Goal: Transaction & Acquisition: Purchase product/service

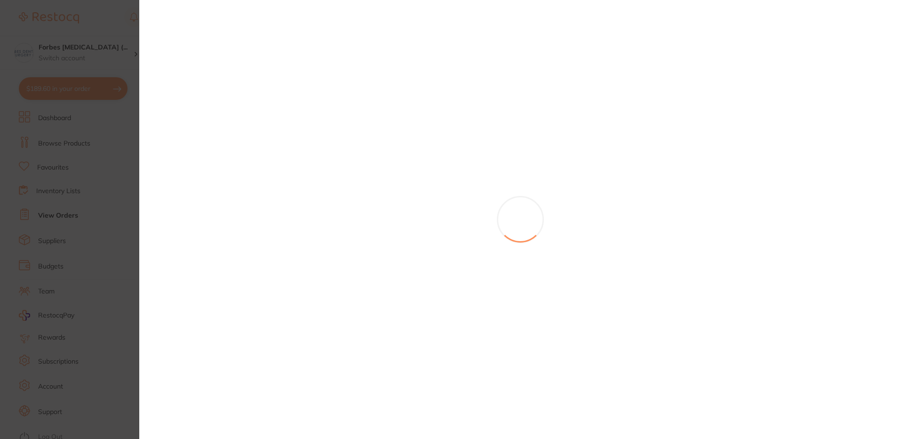
click at [97, 12] on section at bounding box center [450, 219] width 901 height 439
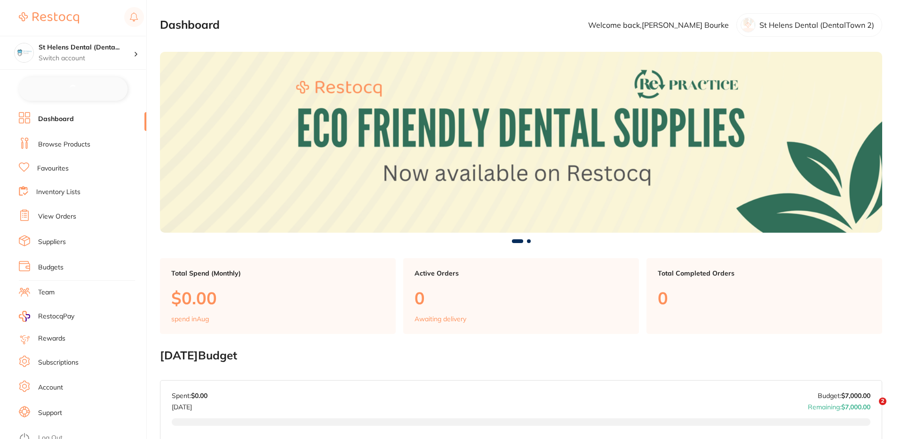
checkbox input "false"
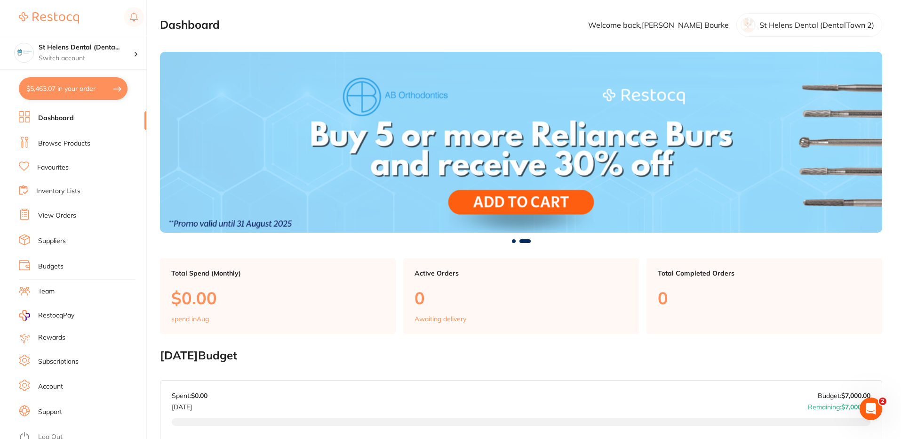
click at [73, 147] on link "Browse Products" at bounding box center [64, 143] width 52 height 9
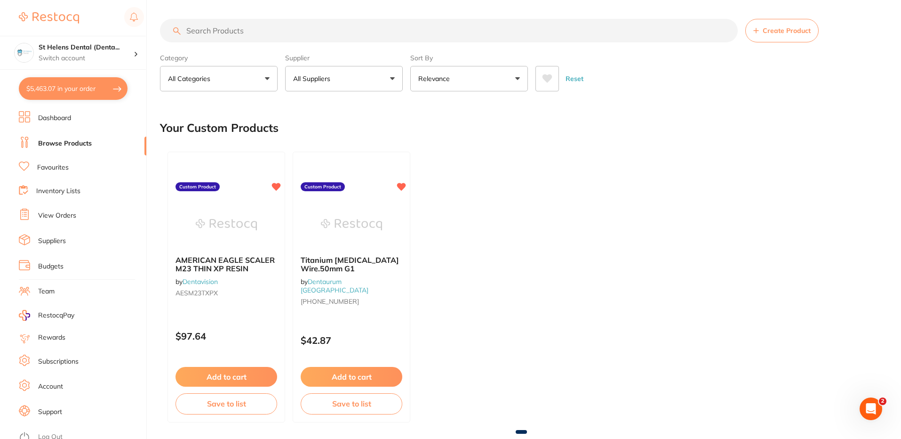
click at [271, 25] on input "search" at bounding box center [449, 31] width 578 height 24
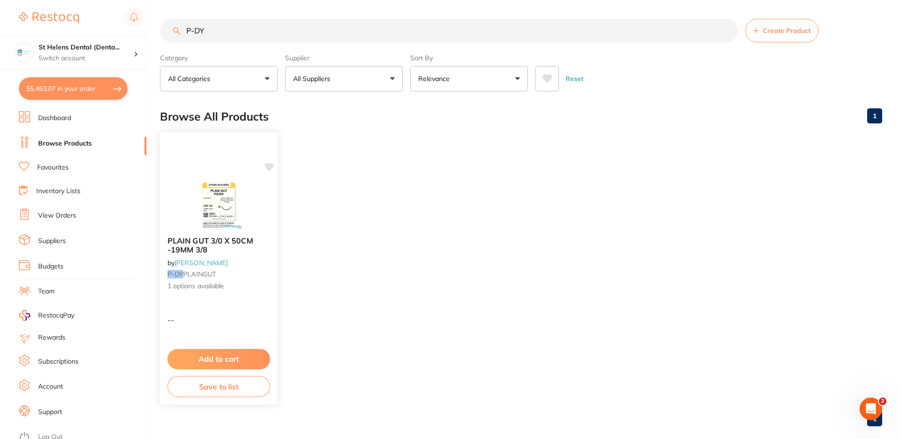
type input "P-DY"
click at [245, 295] on div "PLAIN GUT 3/0 X 50CM -19MM 3/8 by Adam Dental P-DY PLAINGUT 1 options available" at bounding box center [219, 264] width 118 height 70
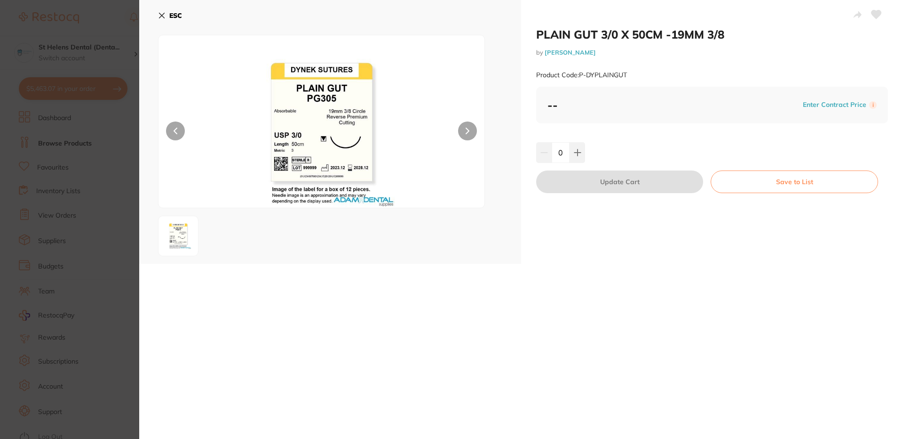
click at [162, 12] on icon at bounding box center [162, 16] width 8 height 8
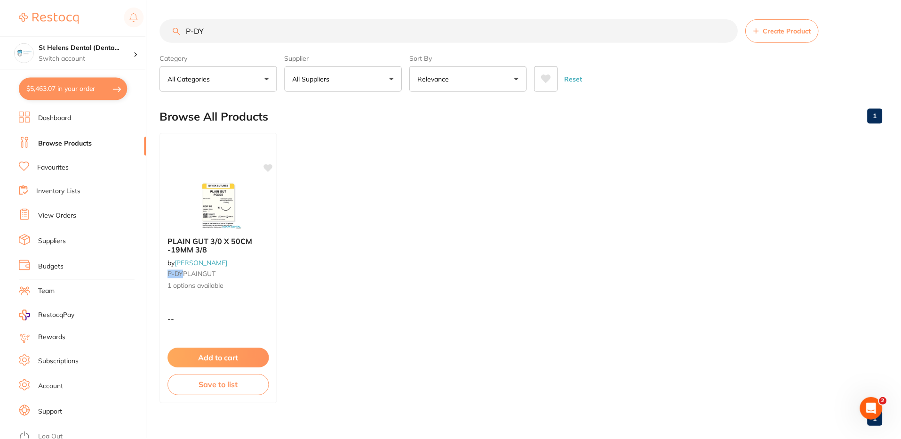
scroll to position [14, 0]
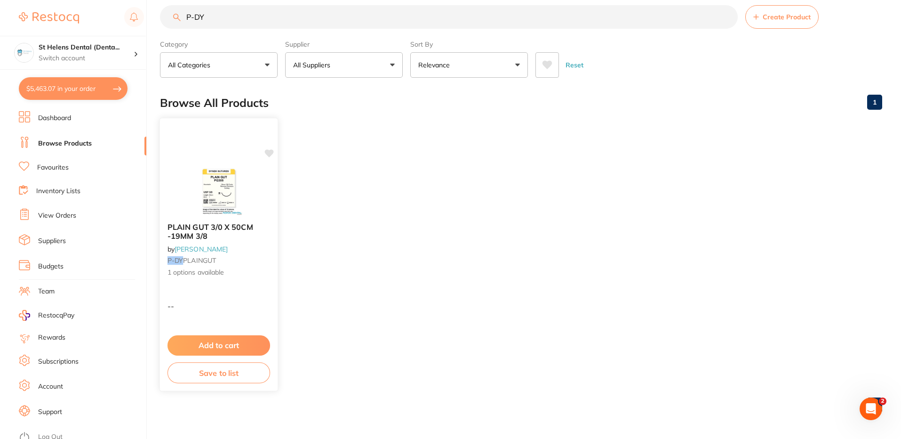
click at [255, 275] on span "1 options available" at bounding box center [219, 272] width 103 height 9
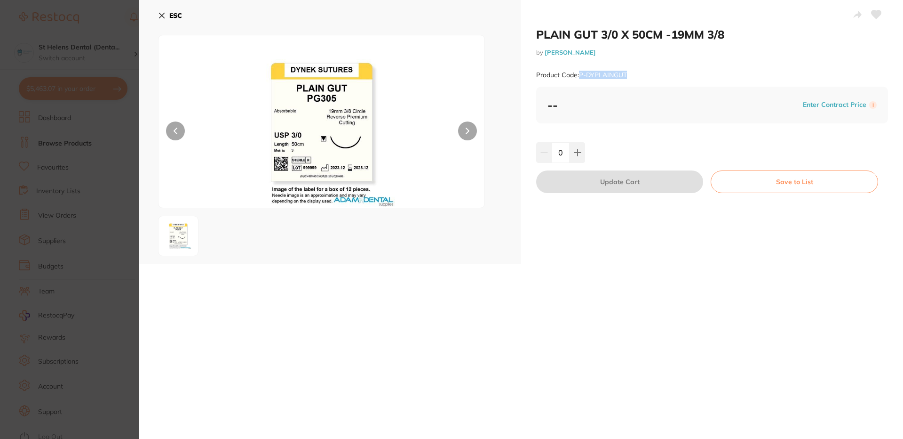
drag, startPoint x: 628, startPoint y: 75, endPoint x: 581, endPoint y: 76, distance: 47.1
click at [581, 76] on div "Product Code: P-DYPLAINGUT" at bounding box center [712, 75] width 352 height 23
copy small "P-DYPLAINGUT"
click at [163, 12] on icon at bounding box center [162, 16] width 8 height 8
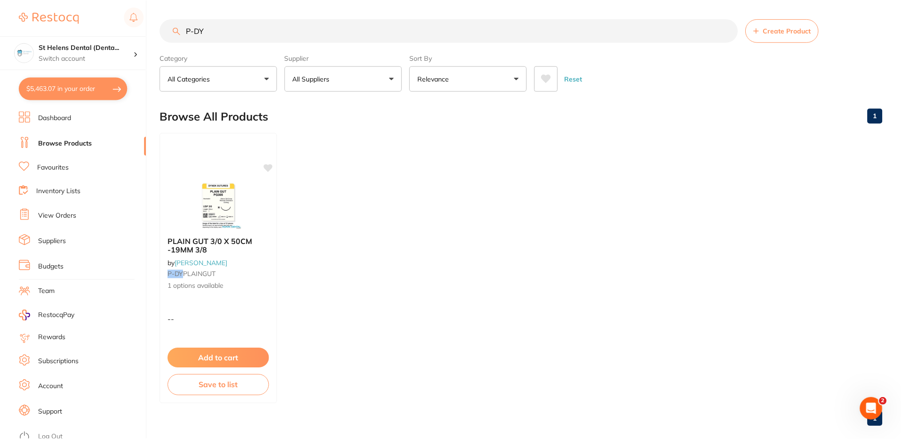
scroll to position [14, 0]
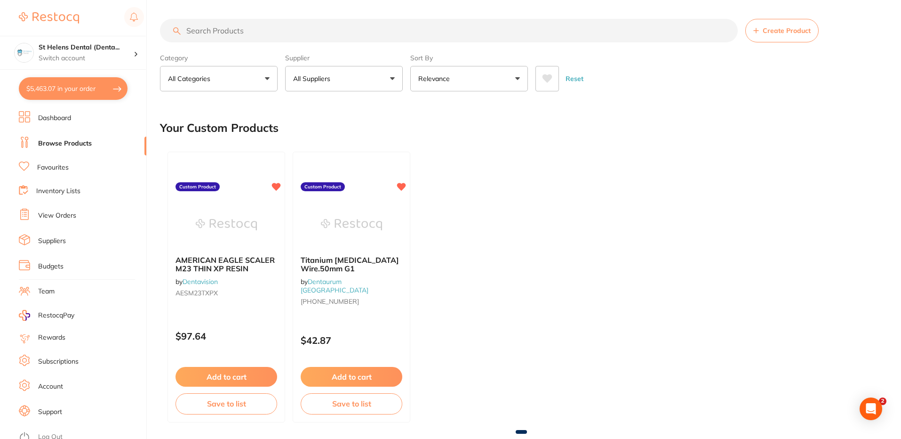
click at [262, 26] on input "search" at bounding box center [449, 31] width 578 height 24
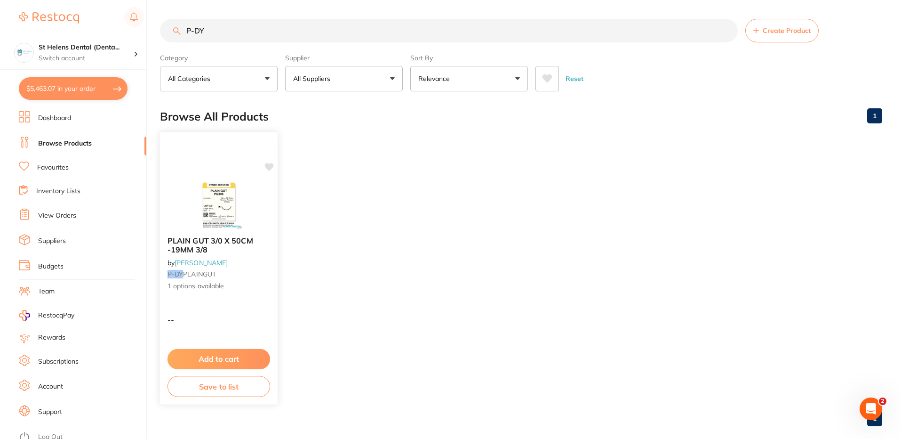
click at [228, 289] on span "1 options available" at bounding box center [219, 285] width 103 height 9
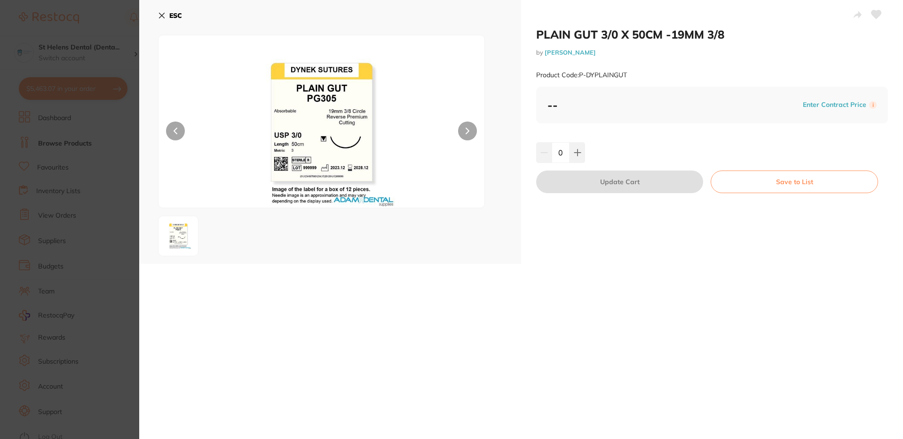
click at [161, 15] on icon at bounding box center [162, 15] width 5 height 5
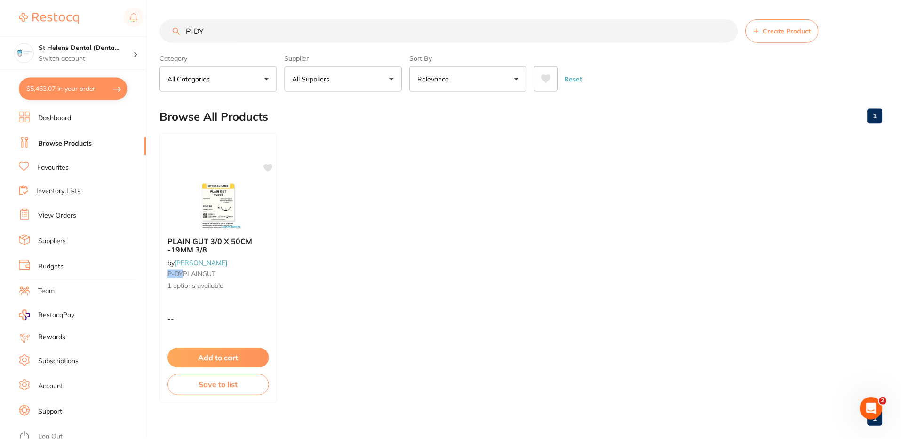
scroll to position [14, 0]
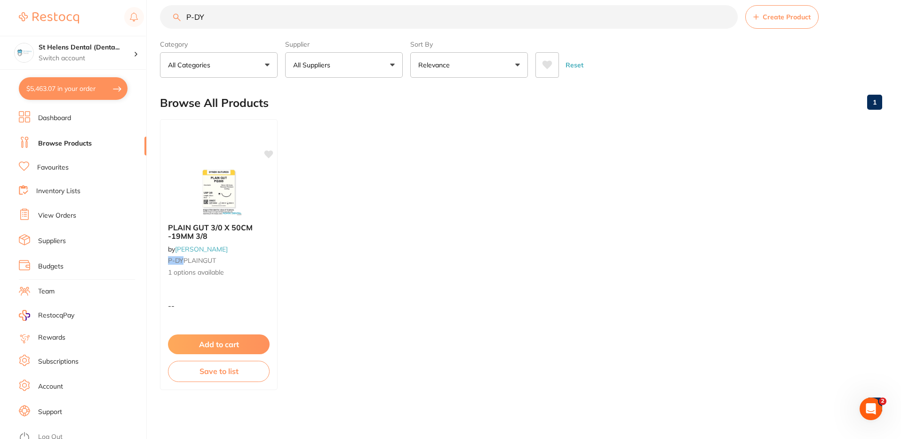
click at [220, 15] on input "P-DY" at bounding box center [449, 17] width 578 height 24
type input "P"
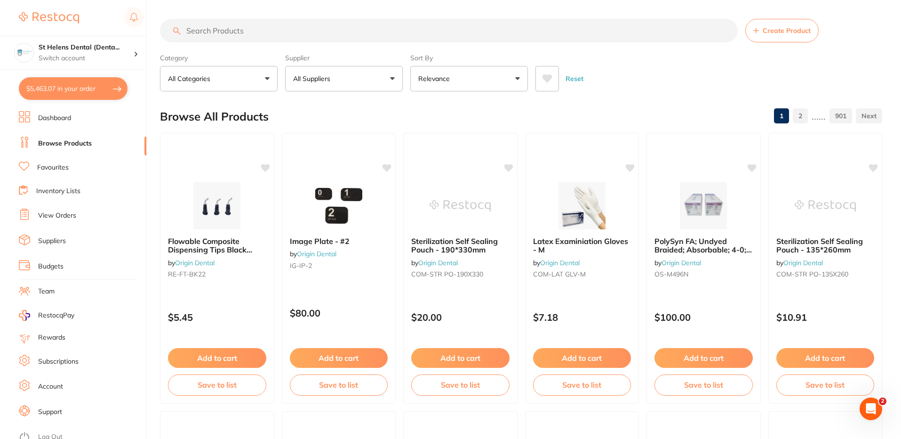
scroll to position [0, 0]
click at [333, 88] on button "All Suppliers" at bounding box center [344, 78] width 118 height 25
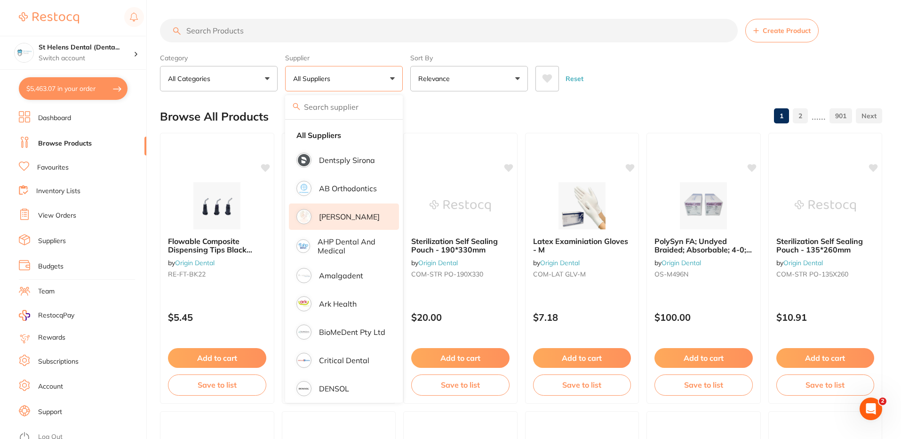
click at [347, 215] on p "[PERSON_NAME]" at bounding box center [349, 216] width 61 height 8
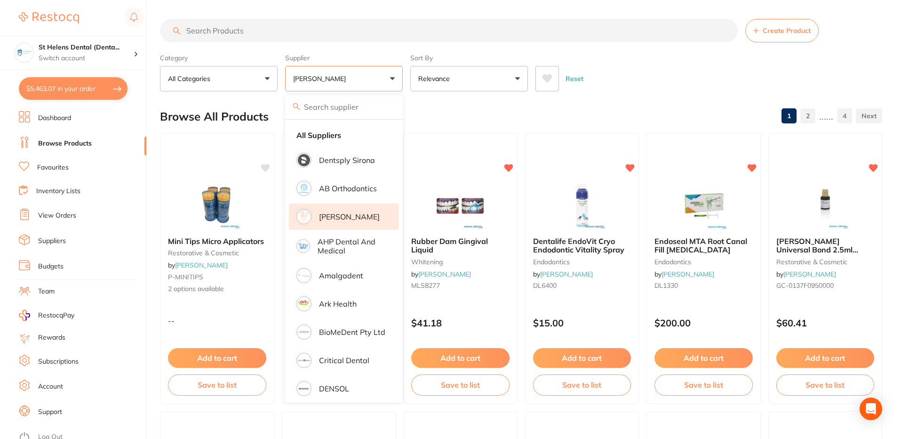
click at [646, 47] on section "Create Product Category All Categories All Categories anaesthetic articulating …" at bounding box center [521, 55] width 722 height 72
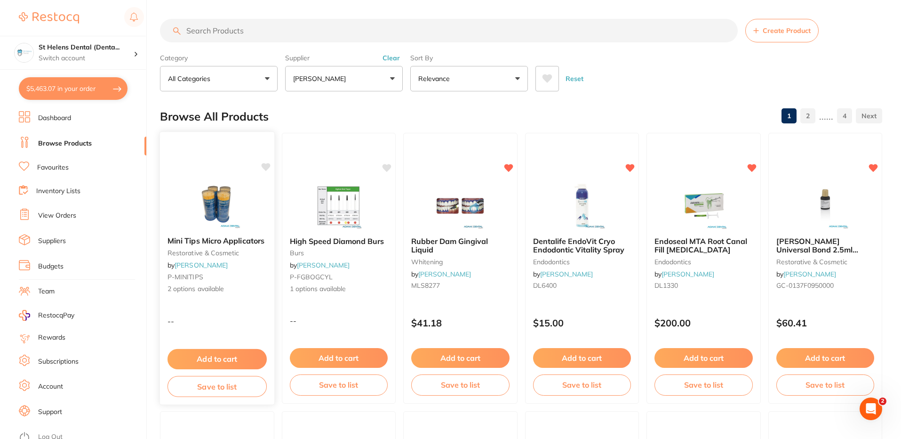
click at [221, 303] on div "Mini Tips Micro Applicators restorative & cosmetic by Adam Dental P-MINITIPS 2 …" at bounding box center [217, 267] width 115 height 273
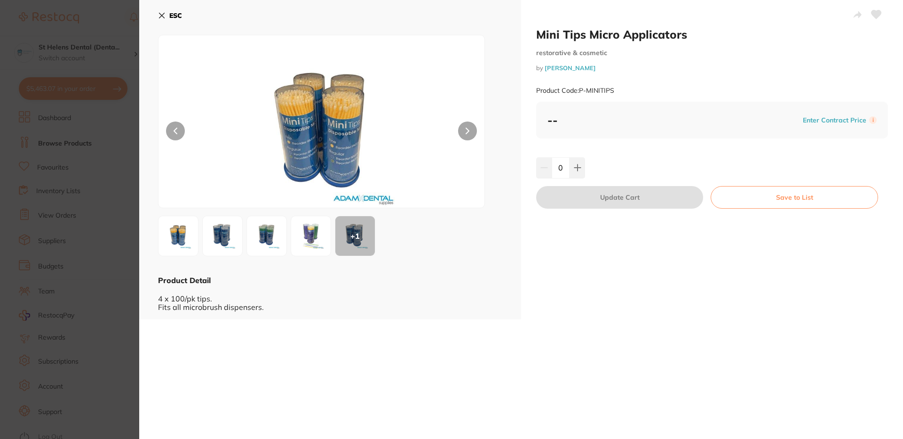
click at [163, 13] on icon at bounding box center [162, 16] width 8 height 8
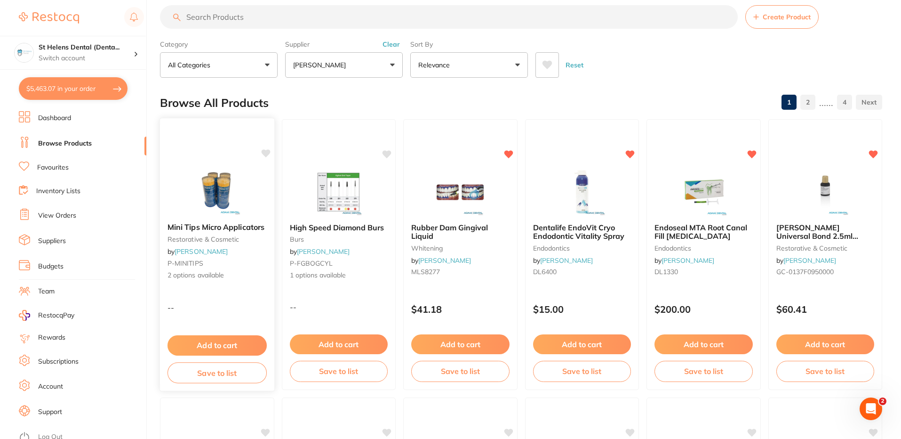
click at [233, 287] on div "Mini Tips Micro Applicators restorative & cosmetic by Adam Dental P-MINITIPS 2 …" at bounding box center [217, 251] width 114 height 72
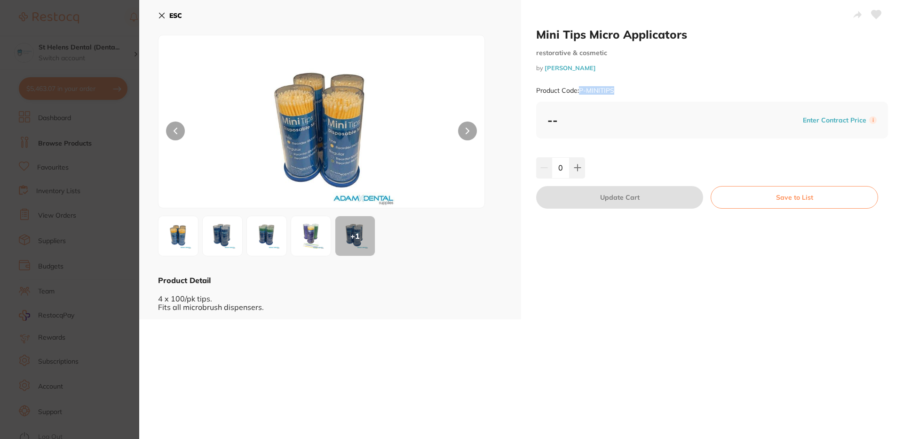
drag, startPoint x: 615, startPoint y: 89, endPoint x: 579, endPoint y: 91, distance: 36.3
click at [579, 91] on div "Product Code: P-MINITIPS" at bounding box center [712, 90] width 352 height 23
copy small "P-MINITIPS"
click at [160, 14] on icon at bounding box center [162, 15] width 5 height 5
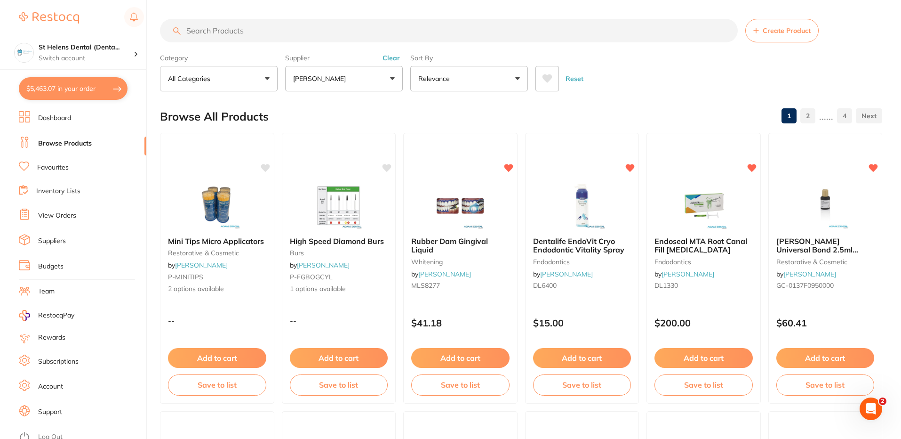
click at [640, 63] on div "Reset" at bounding box center [704, 74] width 339 height 33
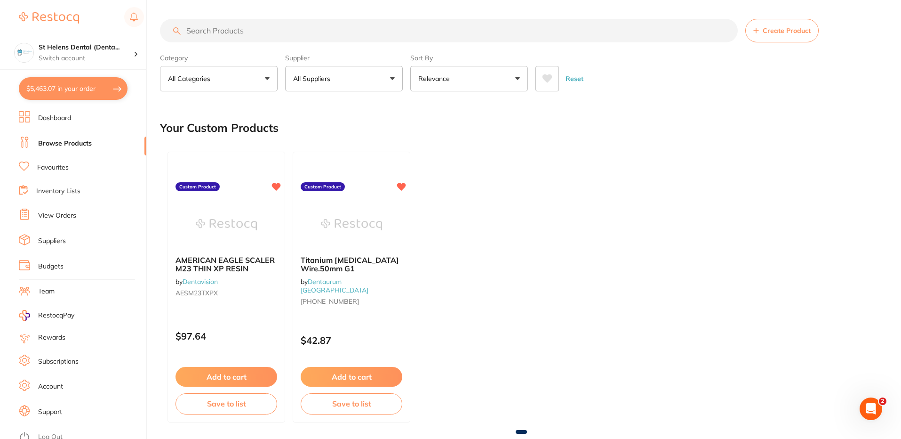
click at [332, 26] on input "search" at bounding box center [449, 31] width 578 height 24
paste input "P-MINITIPS"
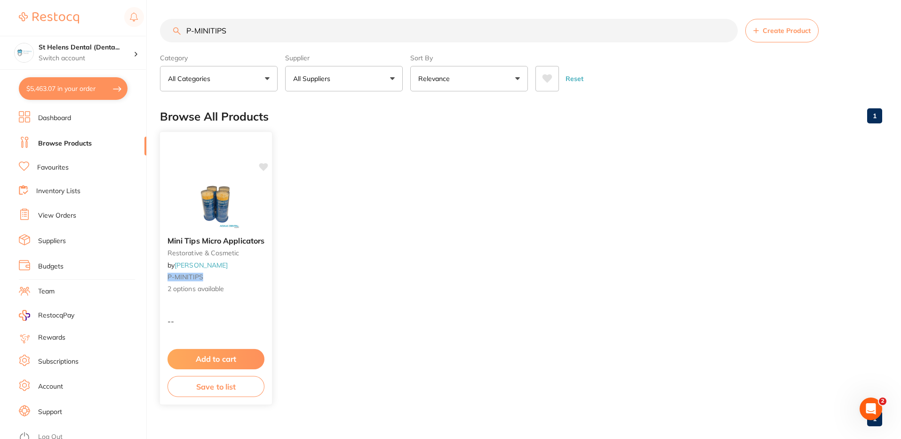
type input "P-MINITIPS"
click at [223, 310] on div "Mini Tips Micro Applicators restorative & cosmetic by Adam Dental P-MINITIPS 2 …" at bounding box center [216, 267] width 113 height 273
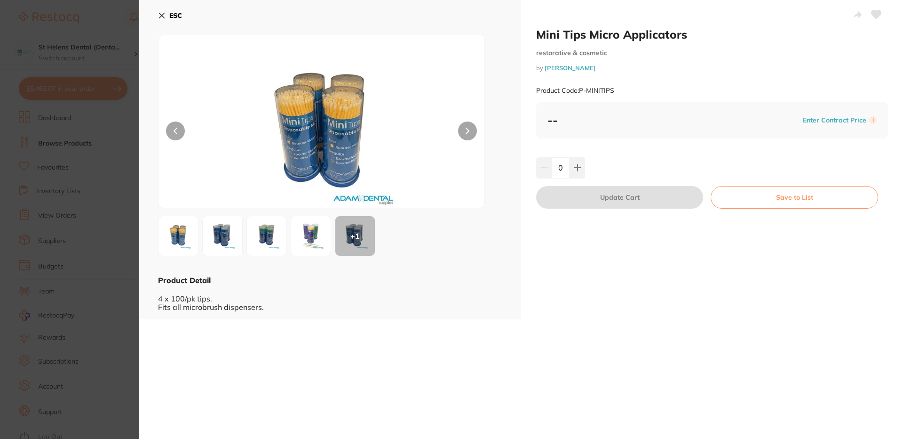
click at [553, 315] on div "Mini Tips Micro Applicators restorative & cosmetic by Adam Dental Product Code:…" at bounding box center [712, 159] width 382 height 319
click at [162, 16] on icon at bounding box center [162, 16] width 8 height 8
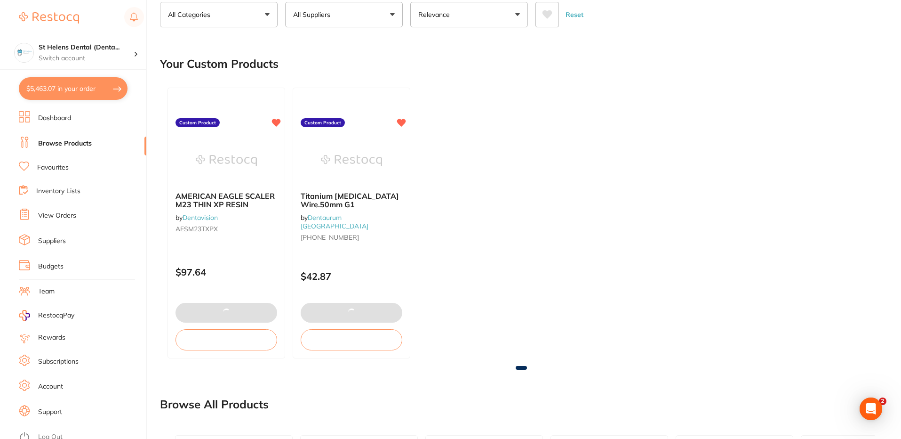
scroll to position [111, 0]
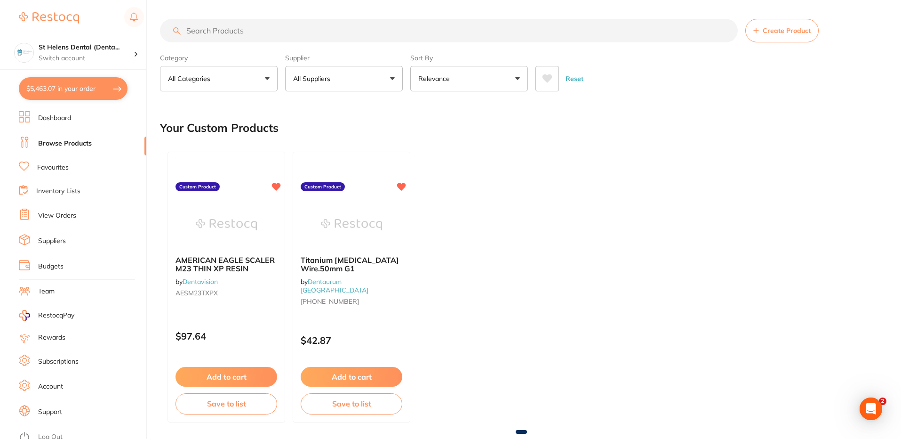
click at [342, 33] on input "search" at bounding box center [449, 31] width 578 height 24
paste input "P-MINITIPS"
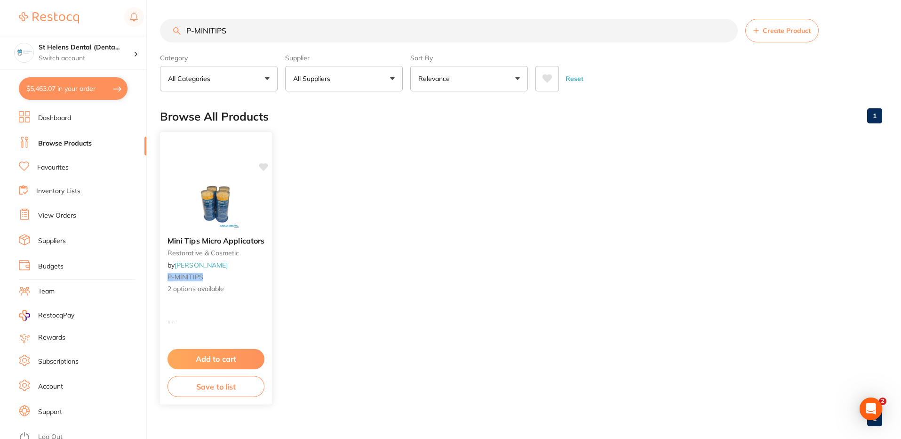
type input "P-MINITIPS"
click at [219, 304] on div "Mini Tips Micro Applicators restorative & cosmetic by Adam Dental P-MINITIPS 2 …" at bounding box center [216, 267] width 113 height 273
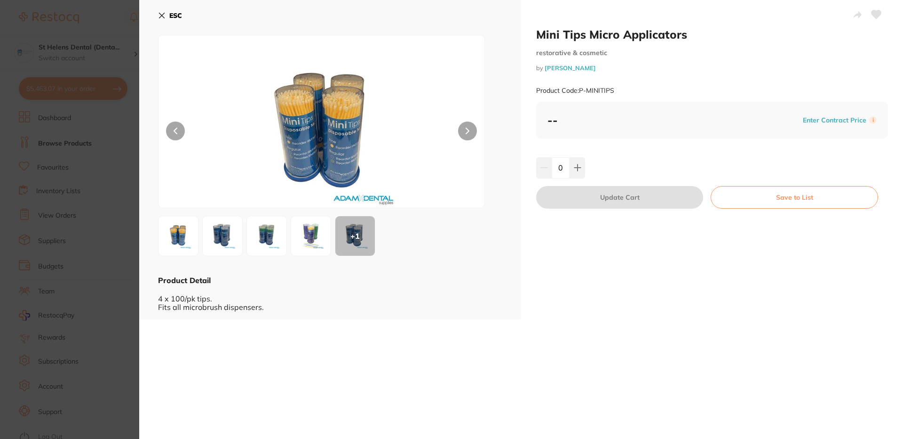
click at [160, 13] on icon at bounding box center [162, 16] width 8 height 8
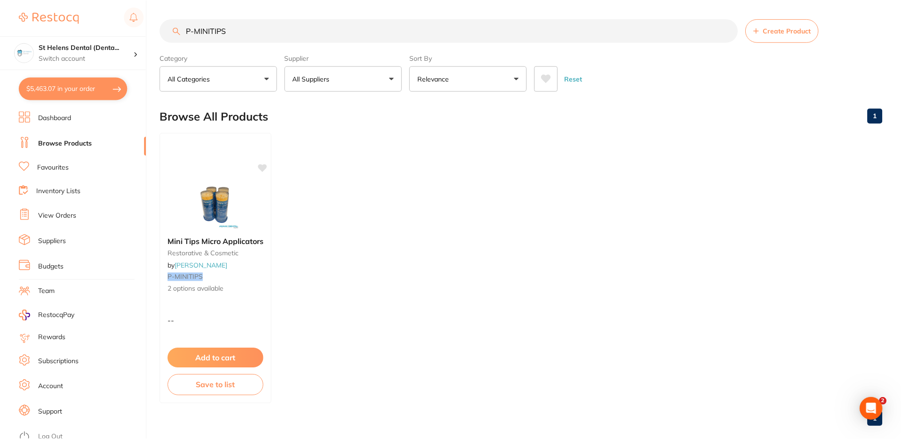
scroll to position [14, 0]
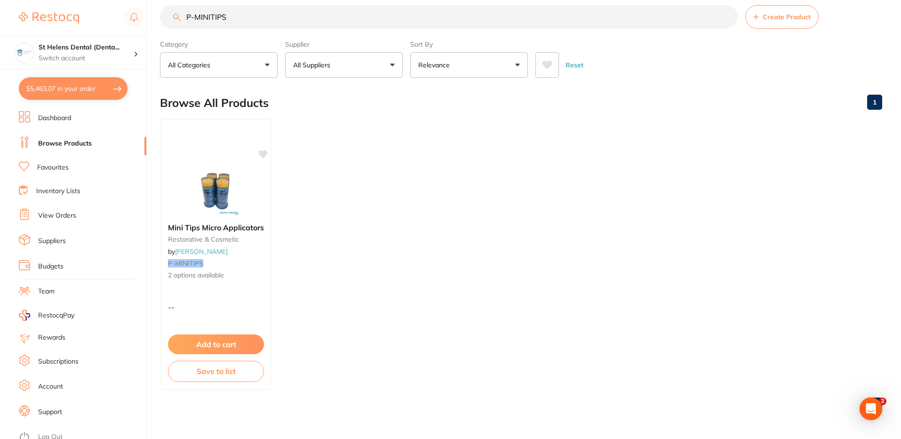
click at [220, 16] on input "P-MINITIPS" at bounding box center [449, 17] width 578 height 24
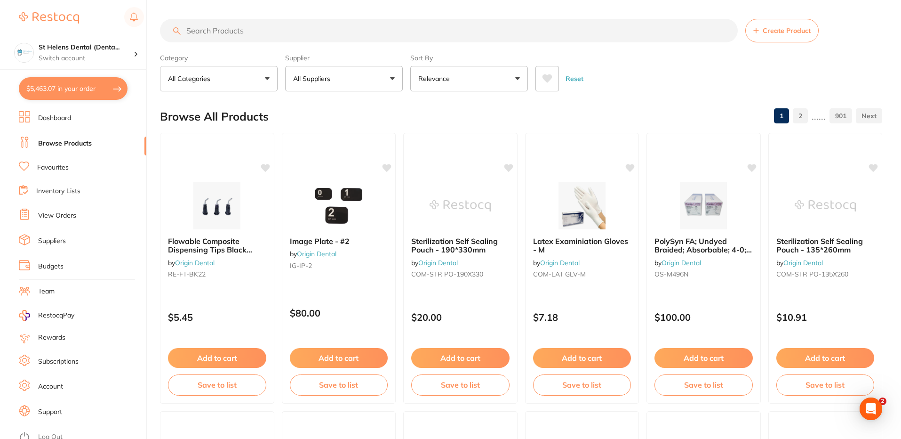
click at [344, 78] on button "All Suppliers" at bounding box center [344, 78] width 118 height 25
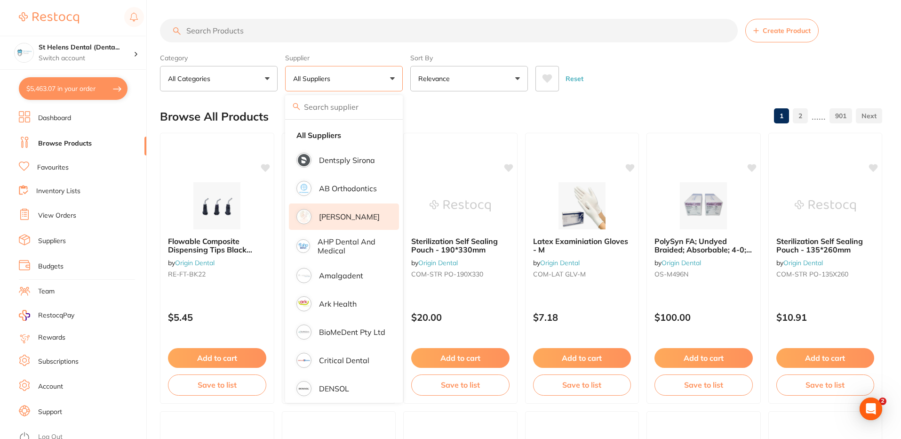
click at [341, 220] on p "[PERSON_NAME]" at bounding box center [349, 216] width 61 height 8
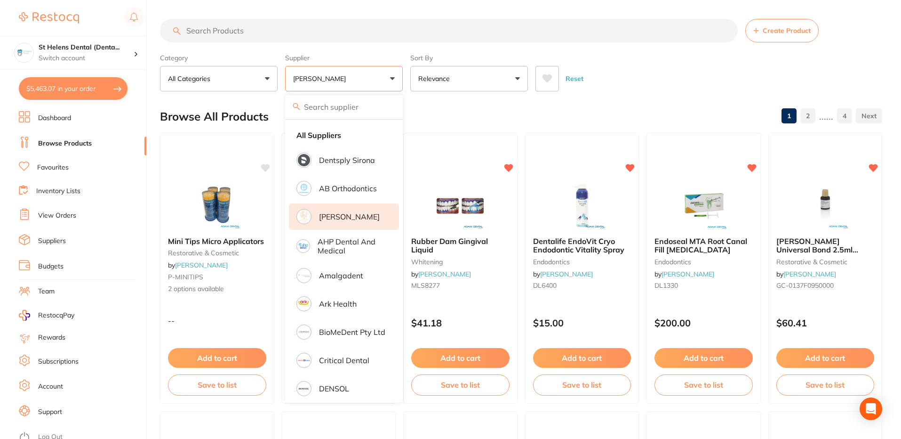
click at [642, 74] on div "Reset" at bounding box center [704, 74] width 339 height 33
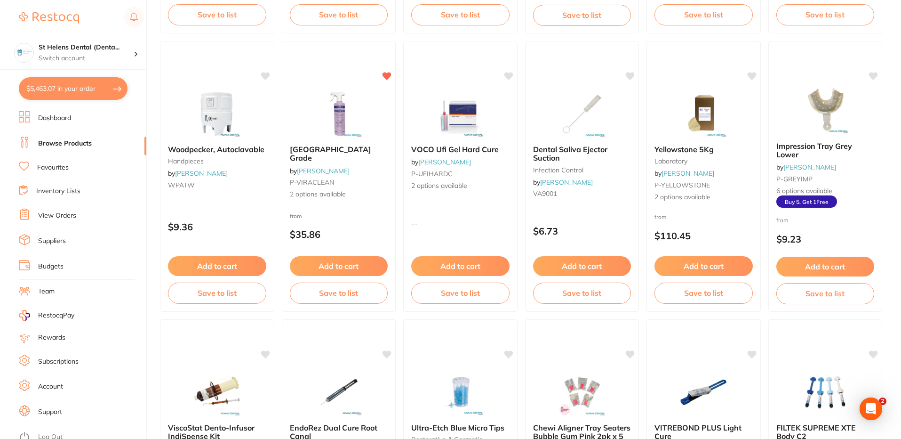
scroll to position [929, 0]
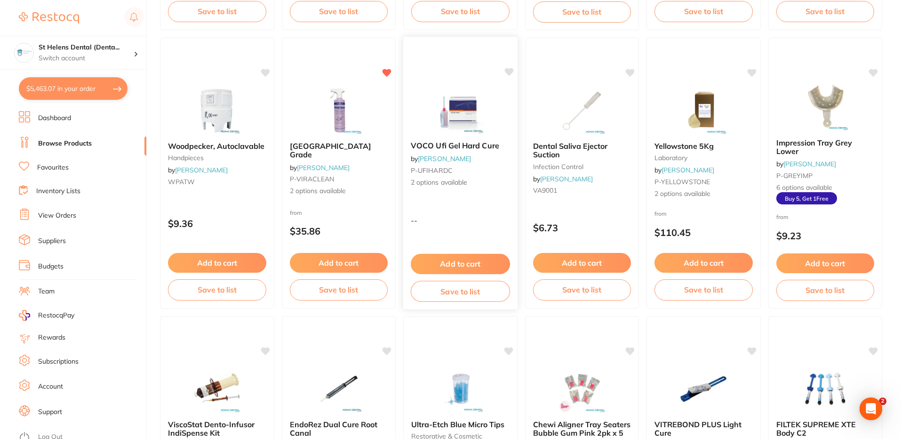
click at [443, 222] on div "--" at bounding box center [460, 220] width 114 height 9
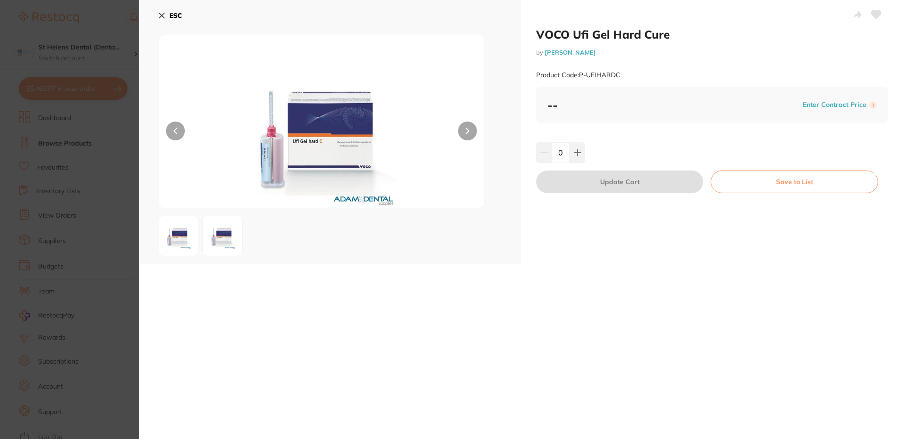
click at [603, 72] on small "Product Code: P-UFIHARDC" at bounding box center [578, 75] width 84 height 8
drag, startPoint x: 621, startPoint y: 75, endPoint x: 581, endPoint y: 75, distance: 40.0
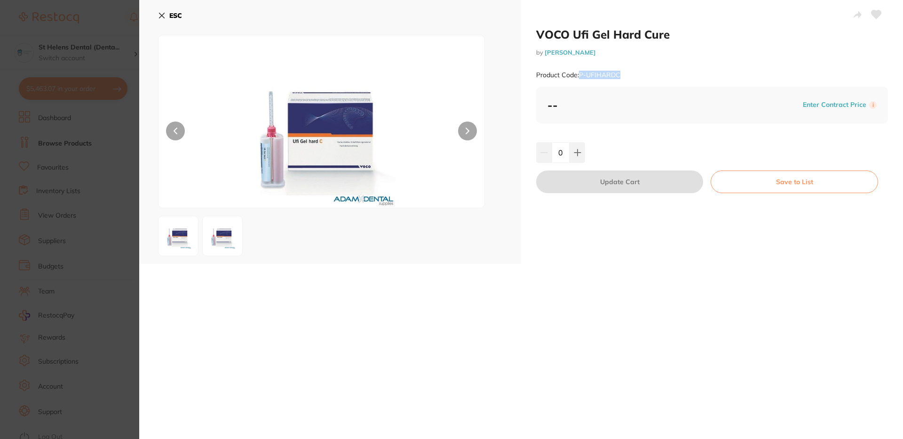
click at [581, 75] on div "Product Code: P-UFIHARDC" at bounding box center [712, 75] width 352 height 23
copy small "P-UFIHARDC"
click at [415, 23] on div "ESC" at bounding box center [330, 21] width 344 height 27
click at [578, 254] on div "VOCO Ufi Gel Hard Cure by Adam Dental Product Code: P-UFIHARDC -- Enter Contrac…" at bounding box center [712, 131] width 382 height 263
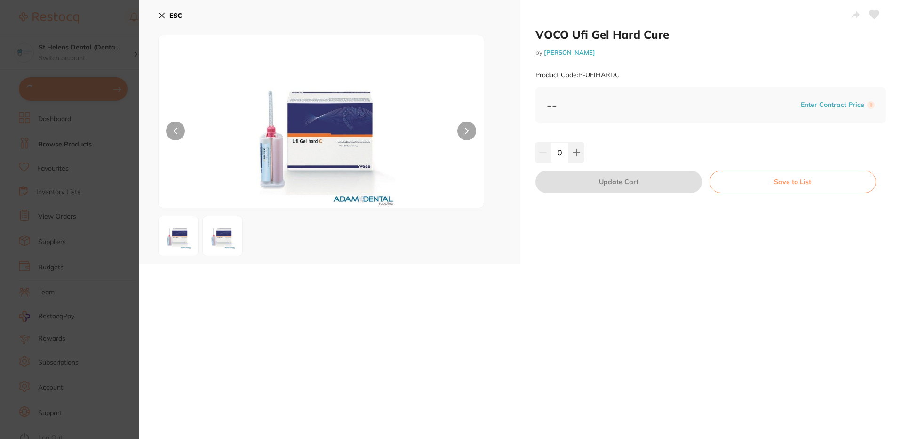
click at [606, 73] on small "Product Code: P-UFIHARDC" at bounding box center [577, 75] width 84 height 8
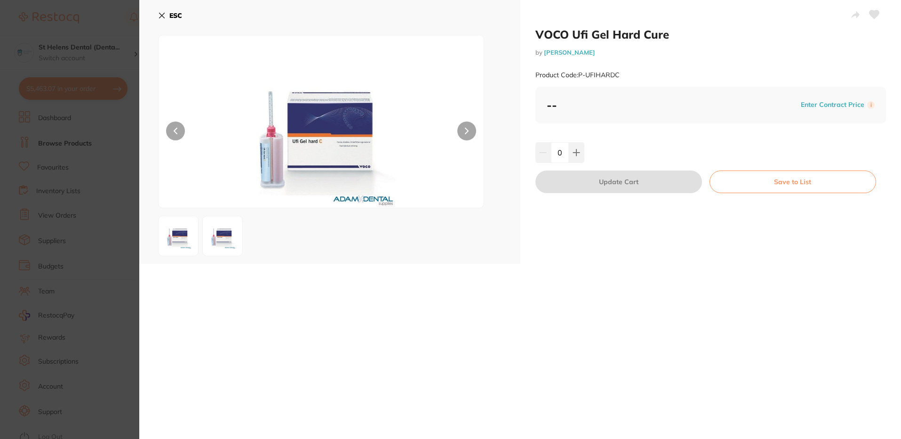
click at [605, 77] on small "Product Code: P-UFIHARDC" at bounding box center [577, 75] width 84 height 8
copy small "UFIHARDC"
click at [612, 102] on div "-- Enter Contract Price i" at bounding box center [711, 105] width 328 height 14
click at [607, 71] on small "Product Code: P-UFIHARDC" at bounding box center [577, 75] width 84 height 8
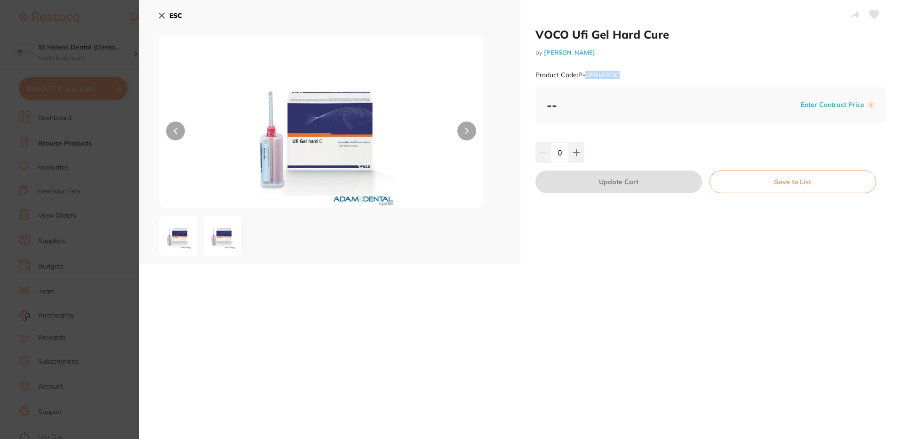
click at [607, 71] on small "Product Code: P-UFIHARDC" at bounding box center [577, 75] width 84 height 8
copy small "UFIHARDC"
click at [160, 16] on icon at bounding box center [162, 16] width 8 height 8
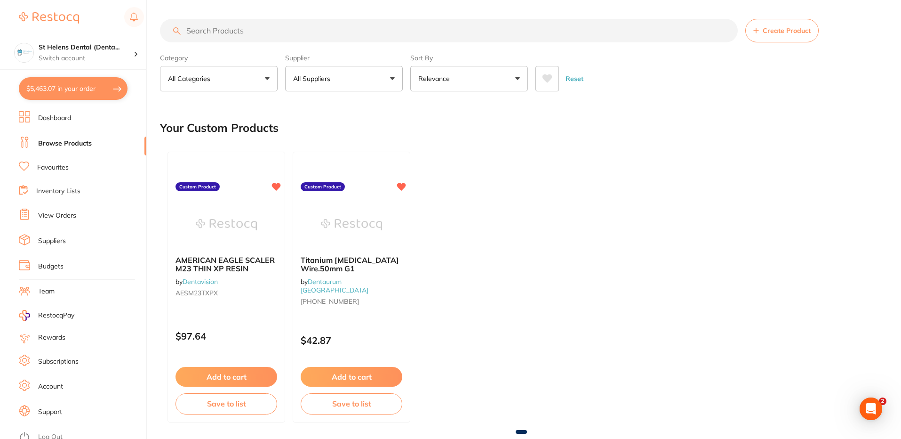
click at [214, 33] on input "search" at bounding box center [449, 31] width 578 height 24
paste input "DYPLAINGUT"
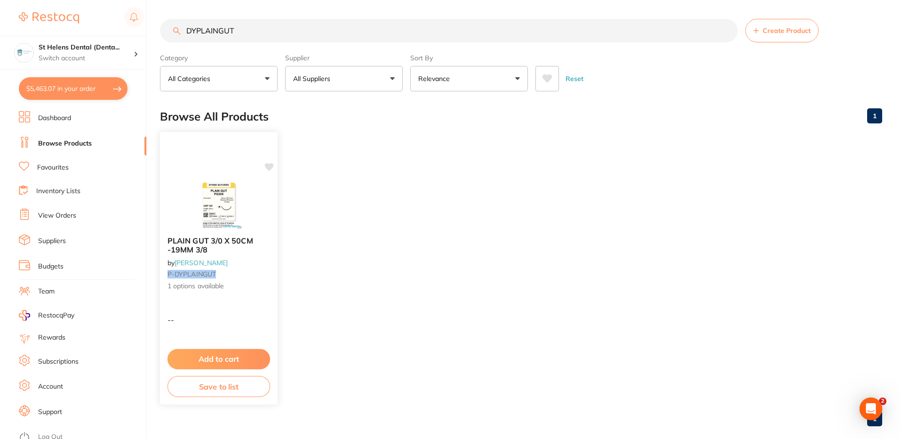
type input "DYPLAINGUT"
click at [246, 293] on div "PLAIN GUT 3/0 X 50CM -19MM 3/8 by [PERSON_NAME] P-DYPLAINGUT 1 options available" at bounding box center [219, 264] width 118 height 70
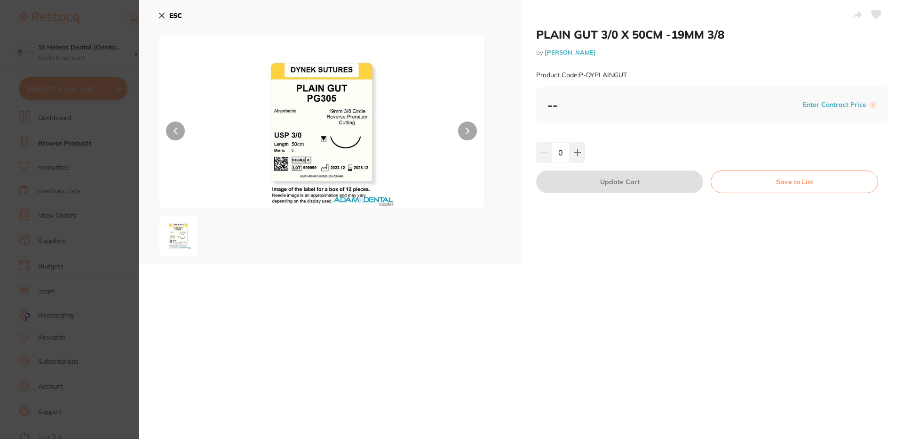
click at [163, 19] on icon at bounding box center [162, 16] width 8 height 8
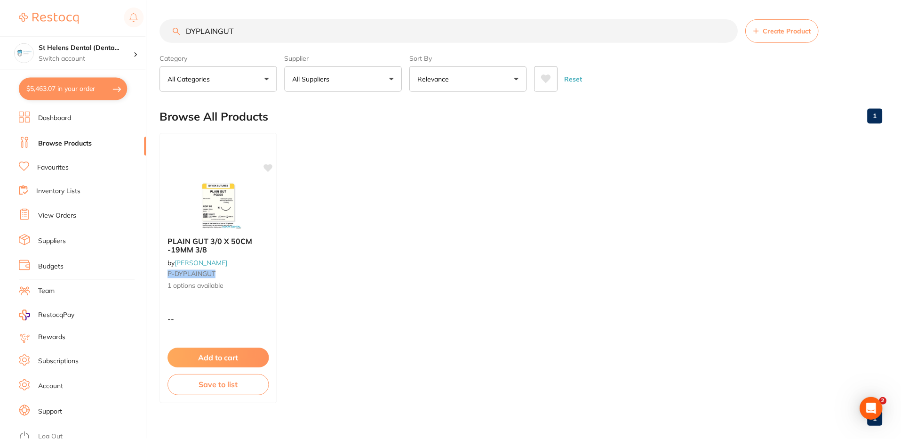
scroll to position [14, 0]
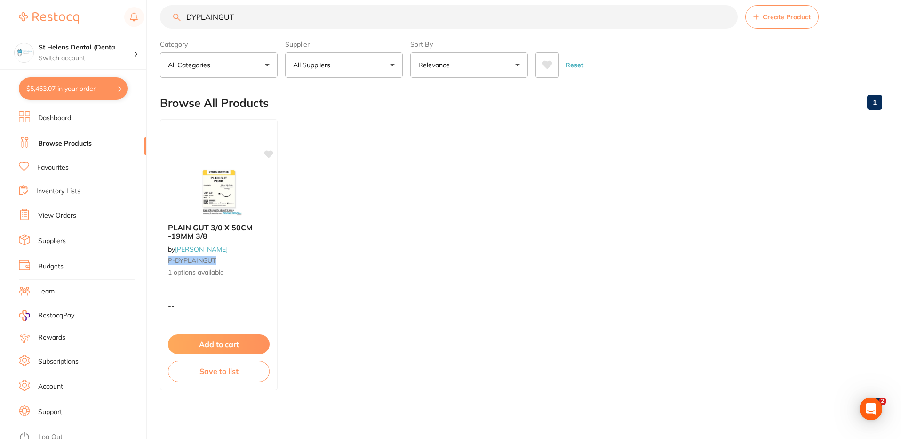
click at [76, 84] on button "$5,463.07 in your order" at bounding box center [73, 88] width 109 height 23
checkbox input "true"
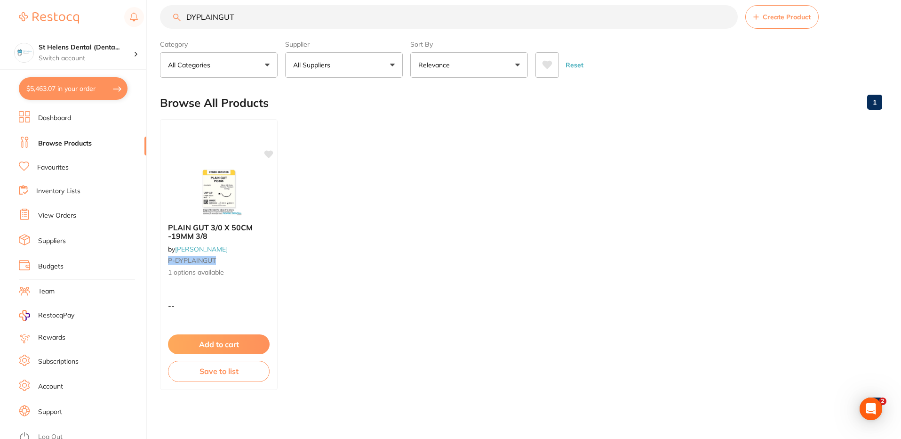
checkbox input "true"
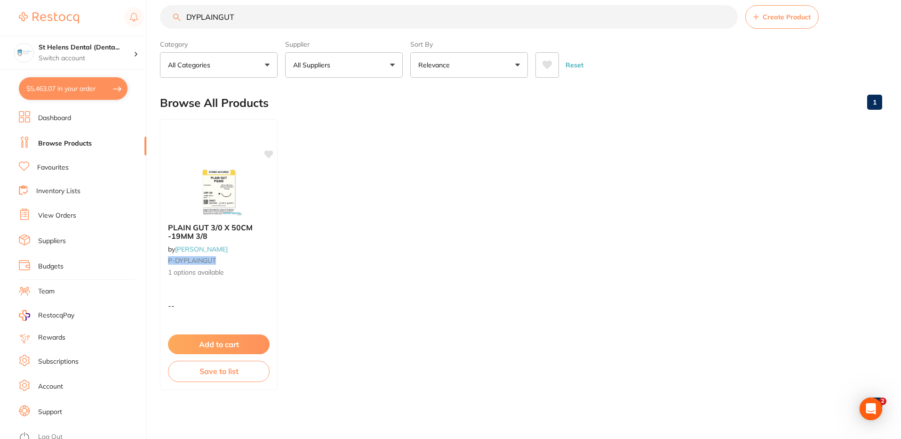
checkbox input "true"
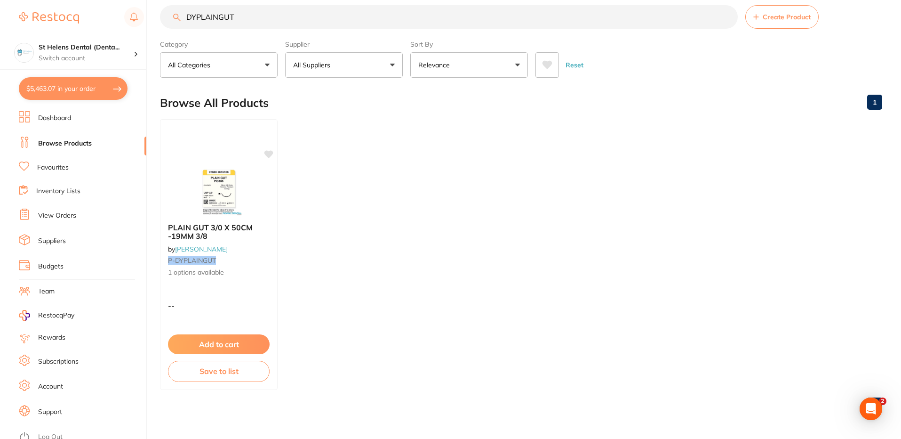
checkbox input "true"
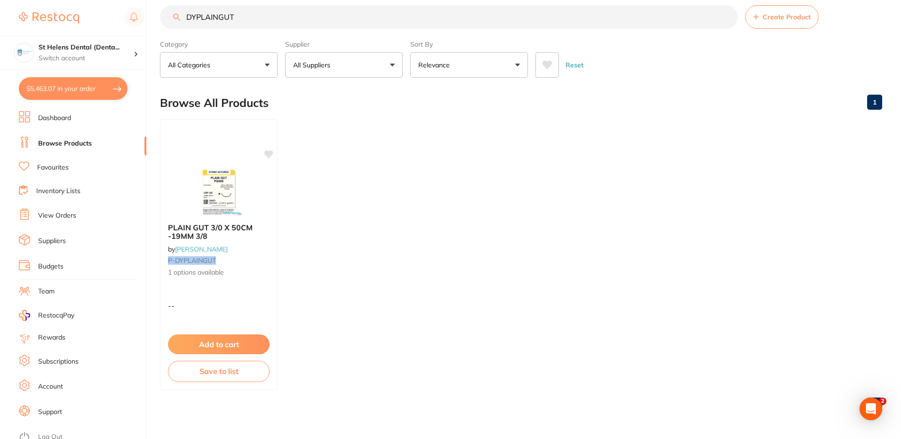
checkbox input "true"
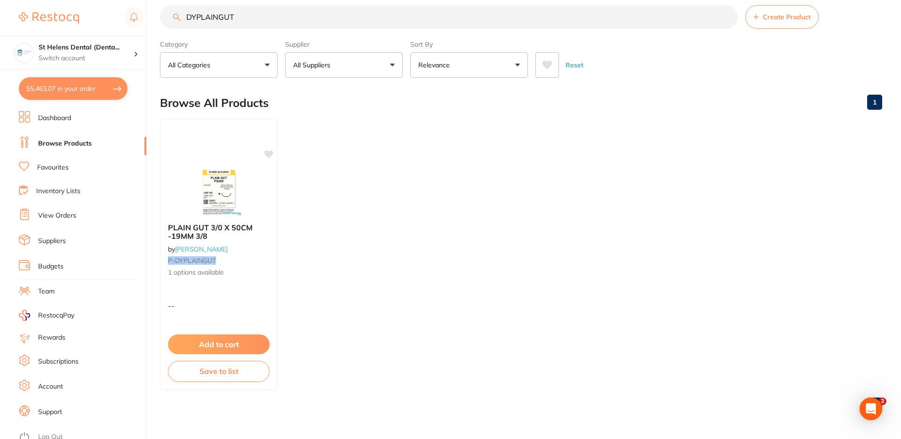
checkbox input "true"
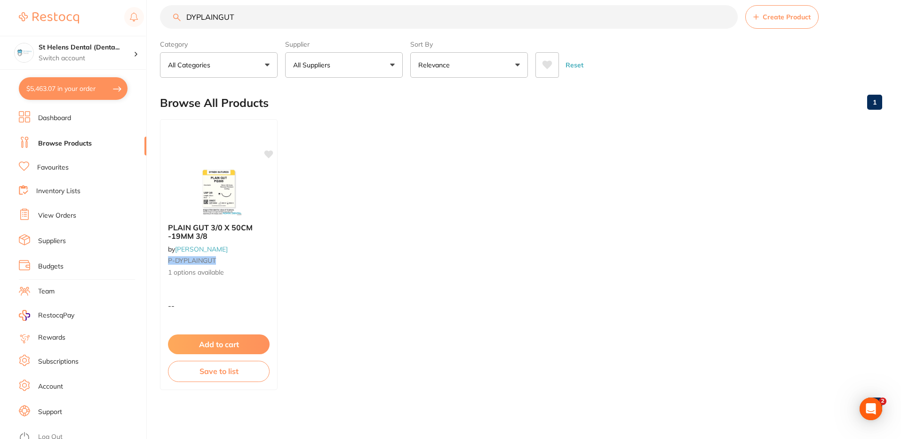
checkbox input "true"
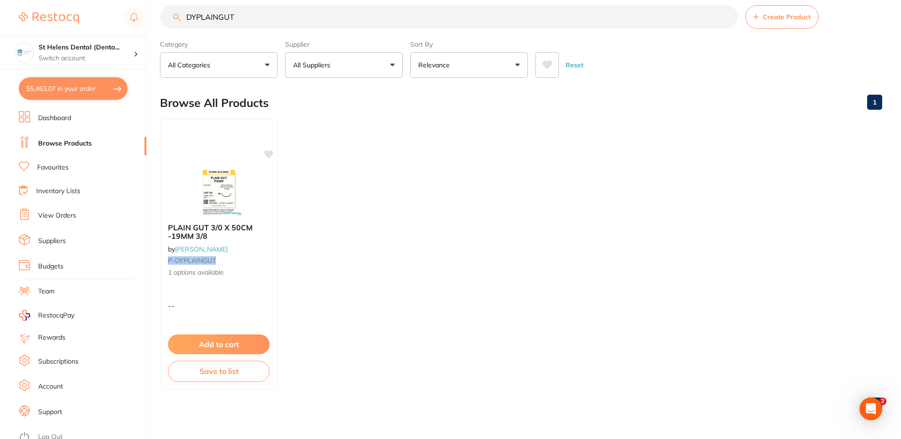
checkbox input "true"
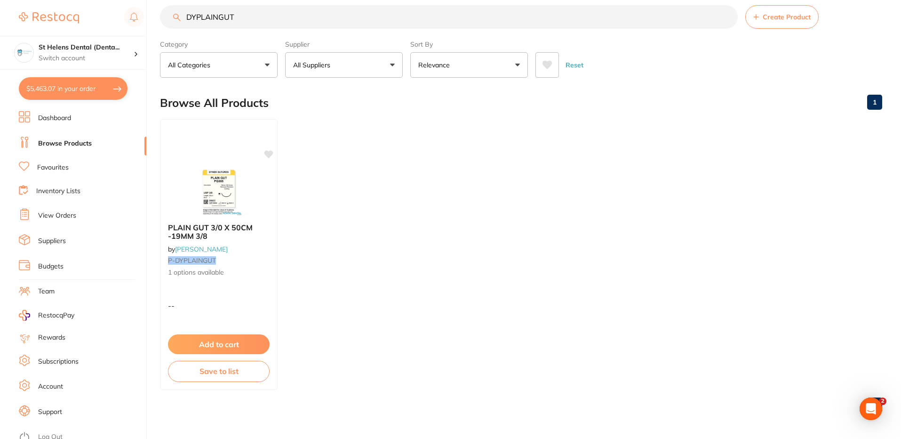
checkbox input "true"
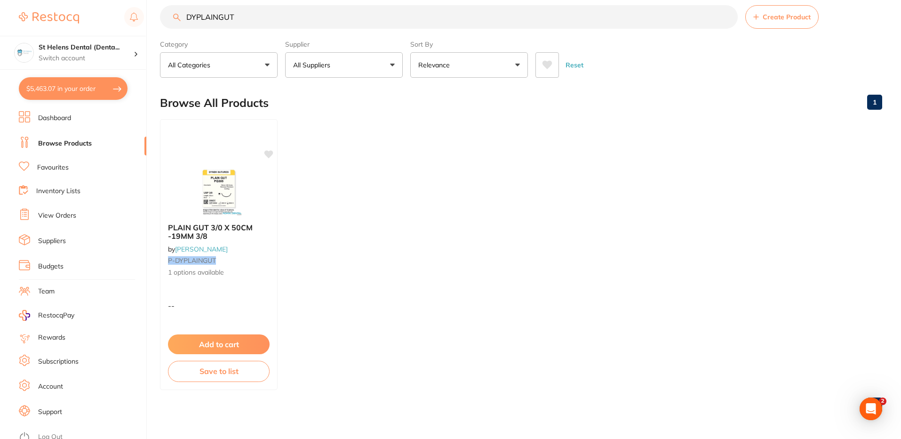
checkbox input "true"
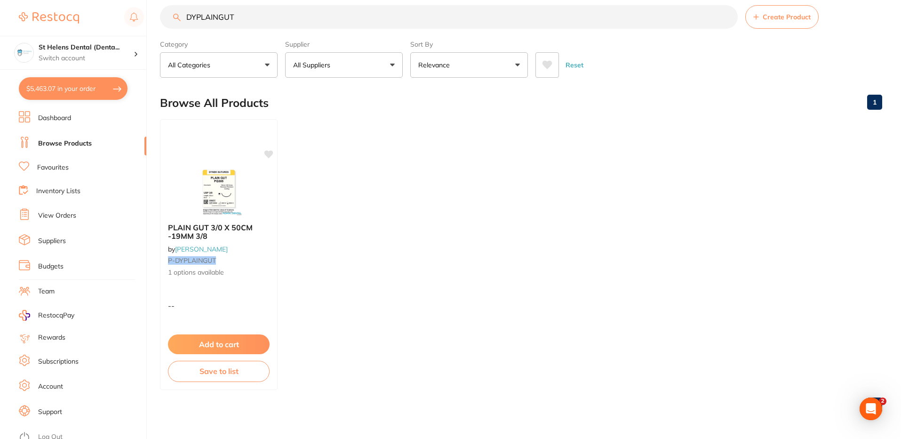
checkbox input "true"
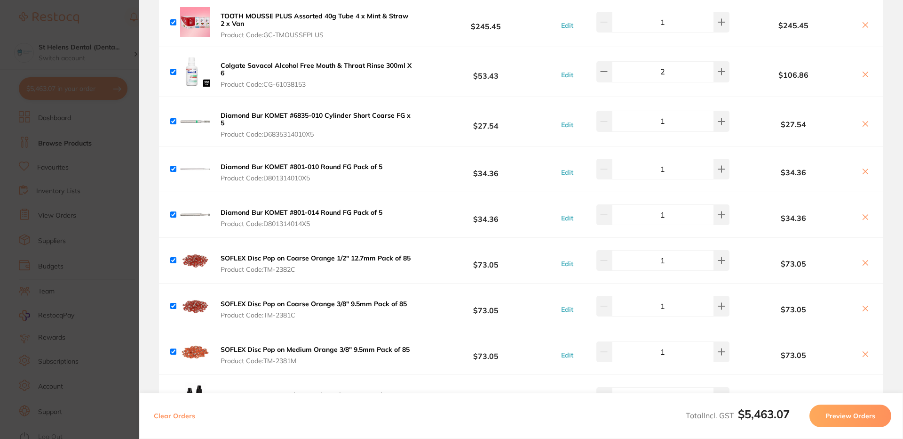
scroll to position [0, 0]
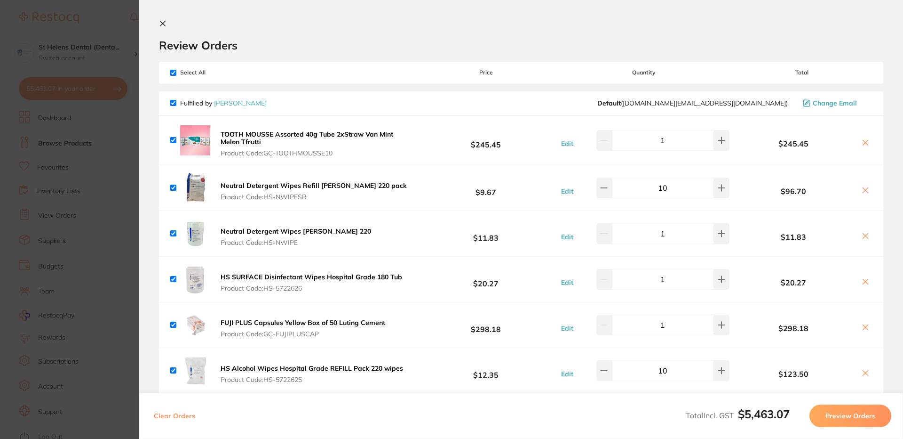
click at [163, 22] on icon at bounding box center [163, 24] width 8 height 8
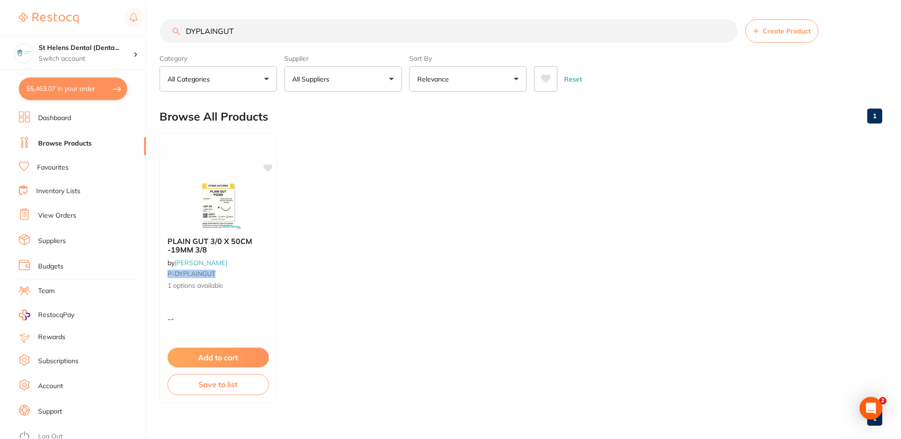
scroll to position [14, 0]
